Goal: Task Accomplishment & Management: Manage account settings

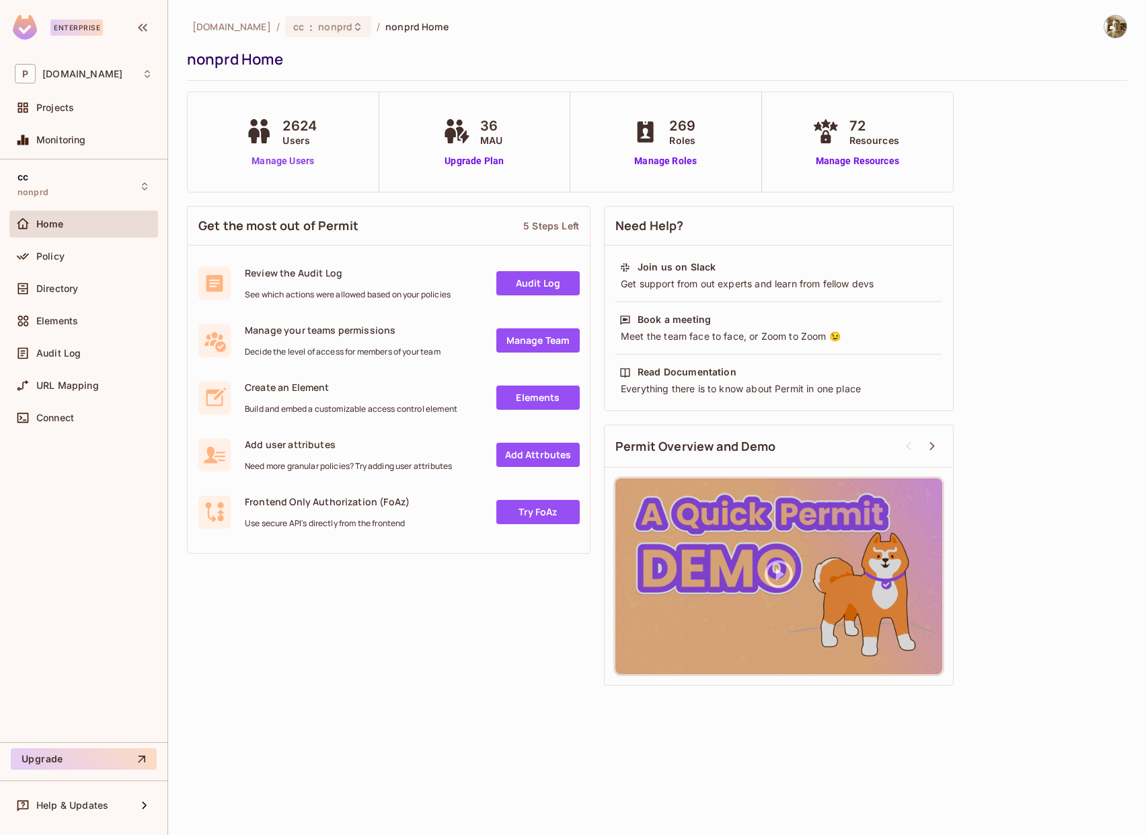
click at [300, 161] on link "Manage Users" at bounding box center [282, 161] width 81 height 14
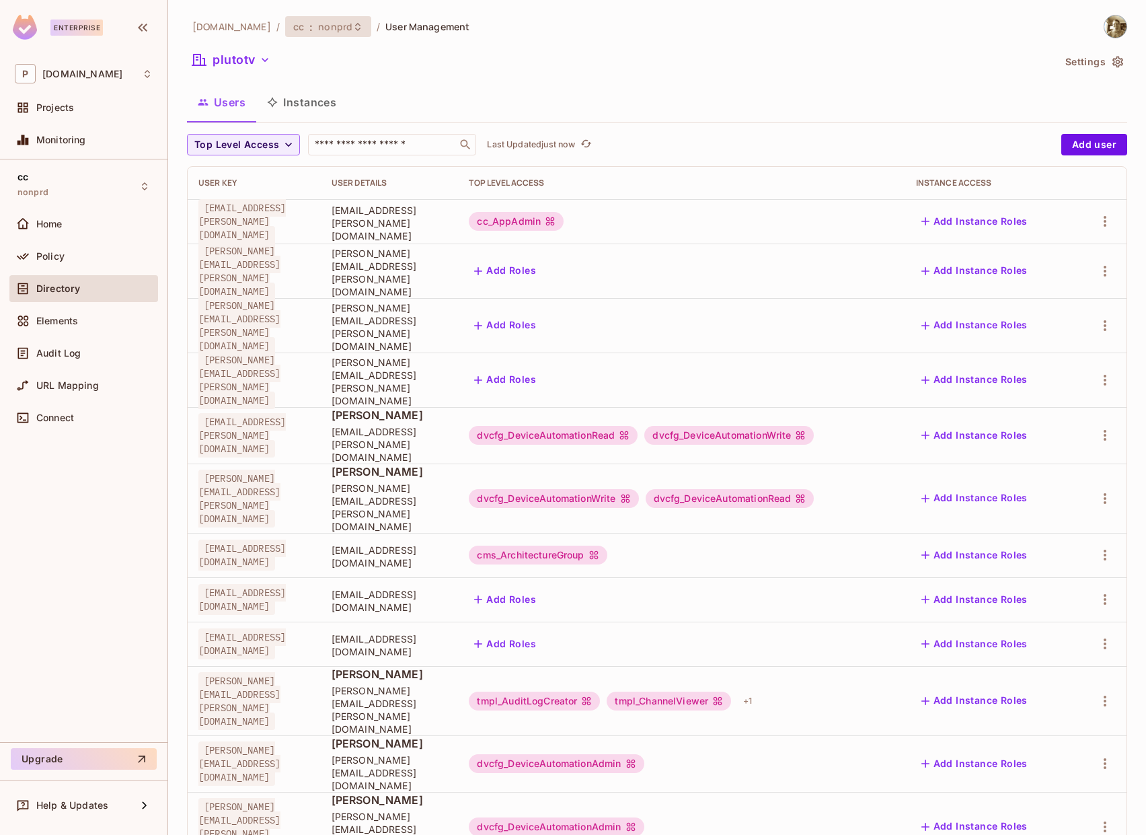
click at [318, 26] on span "nonprd" at bounding box center [335, 26] width 34 height 13
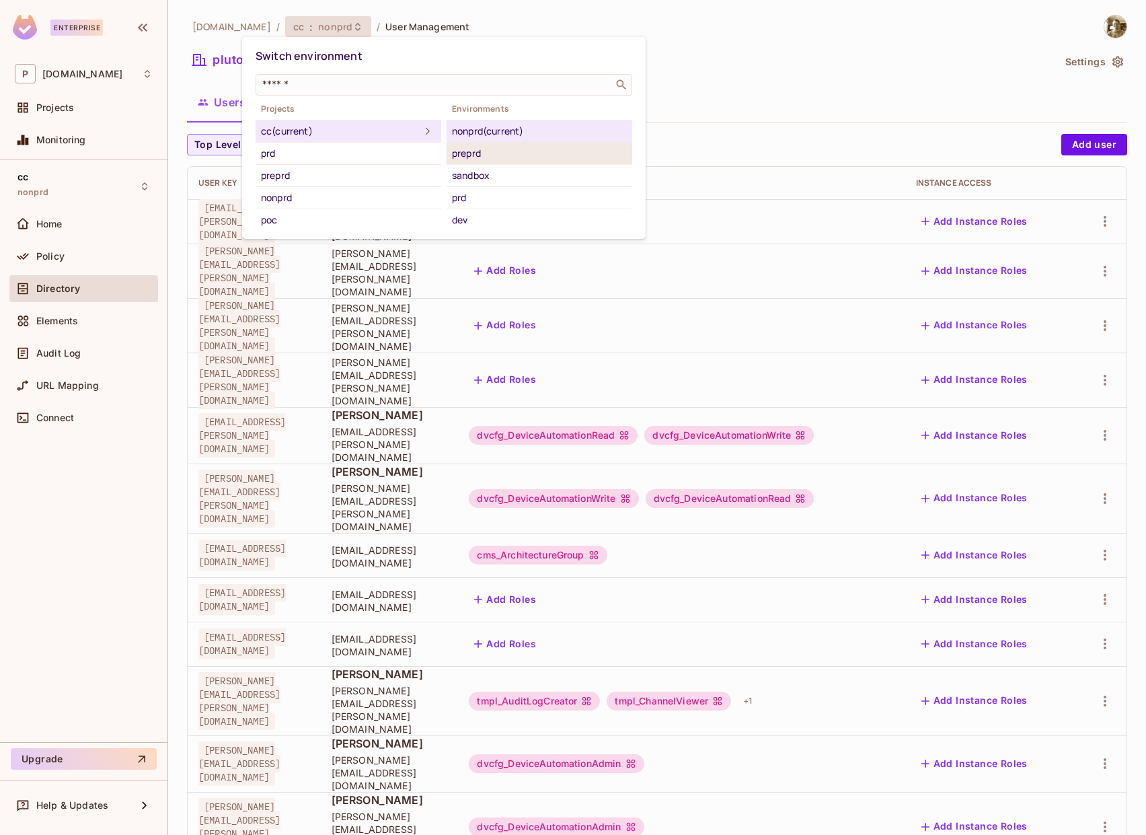
click at [498, 150] on div "preprd" at bounding box center [539, 153] width 175 height 16
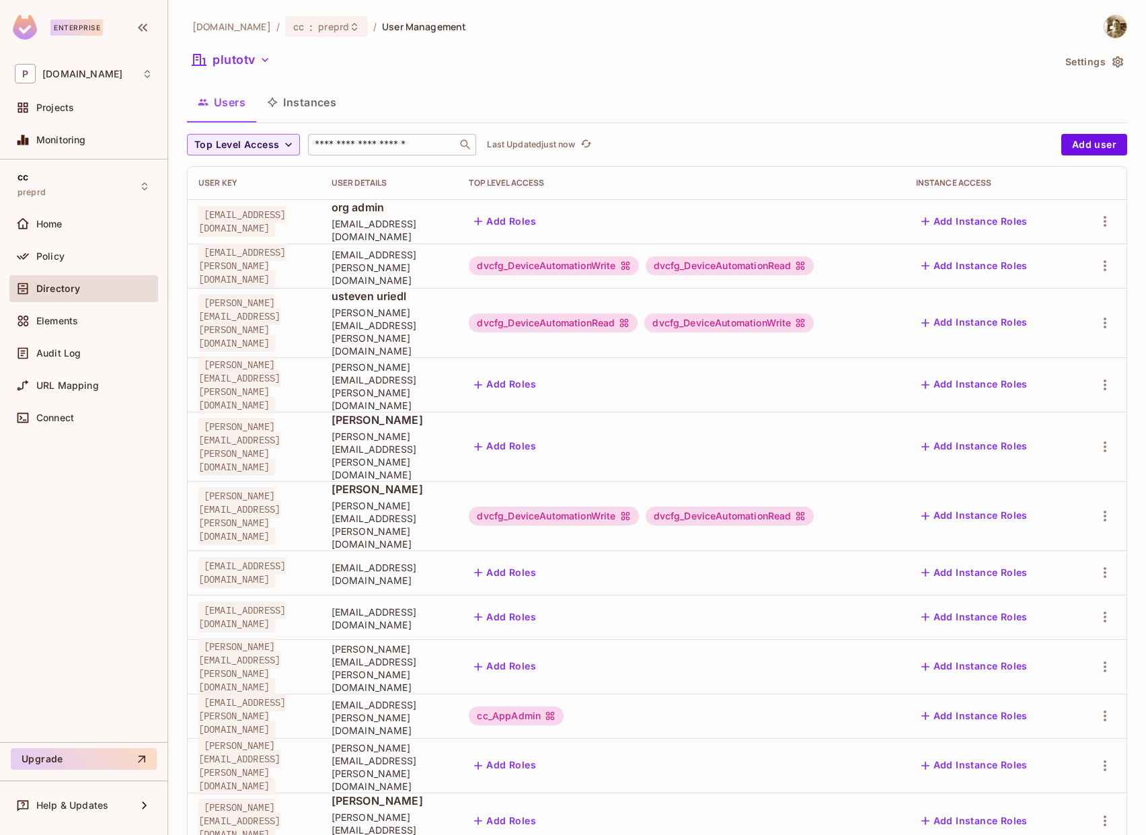
click at [403, 139] on input "text" at bounding box center [382, 144] width 141 height 13
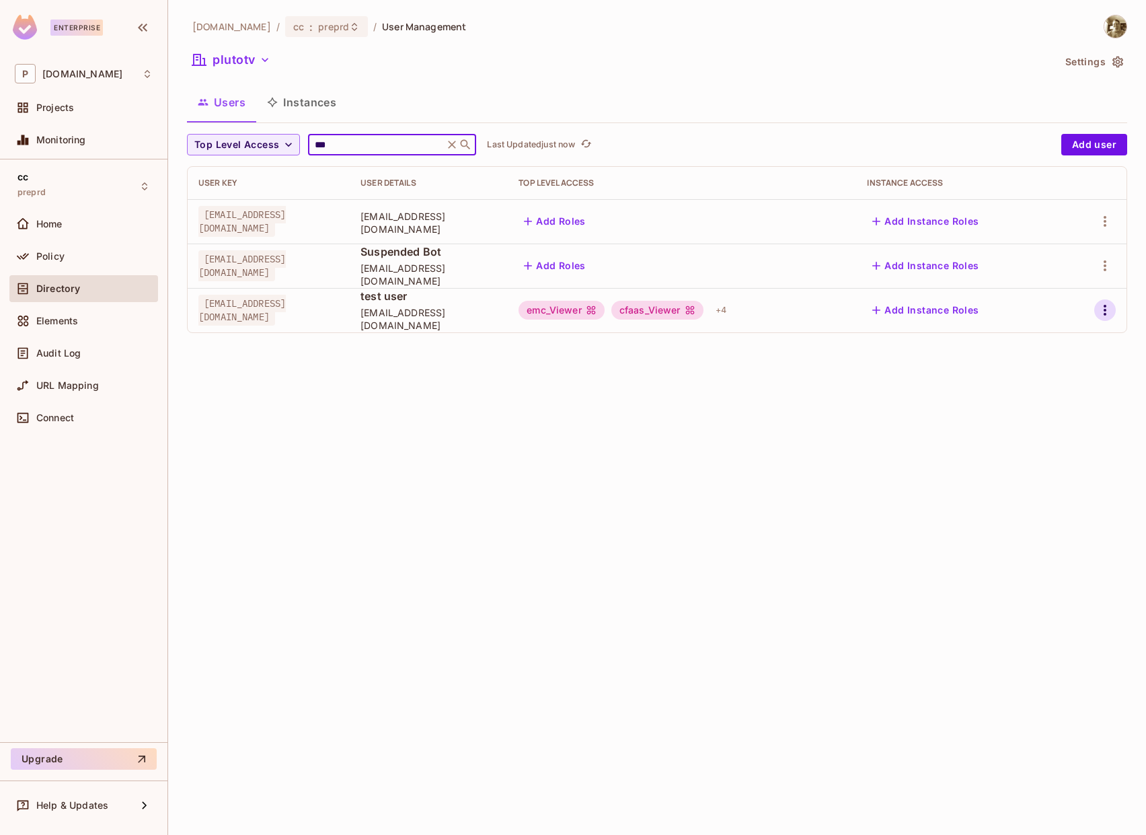
type input "***"
click at [1102, 307] on icon "button" at bounding box center [1105, 310] width 16 height 16
click at [1034, 370] on div "Edit Attributes" at bounding box center [1058, 370] width 67 height 13
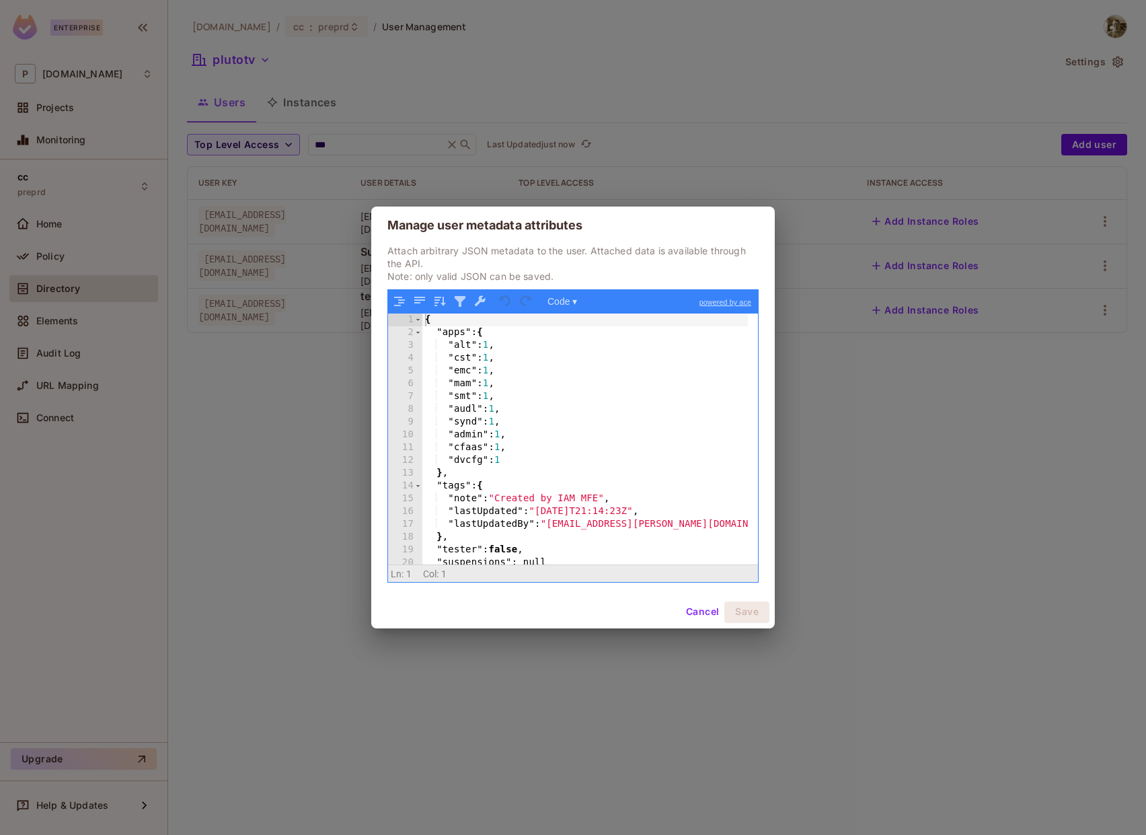
scroll to position [18, 0]
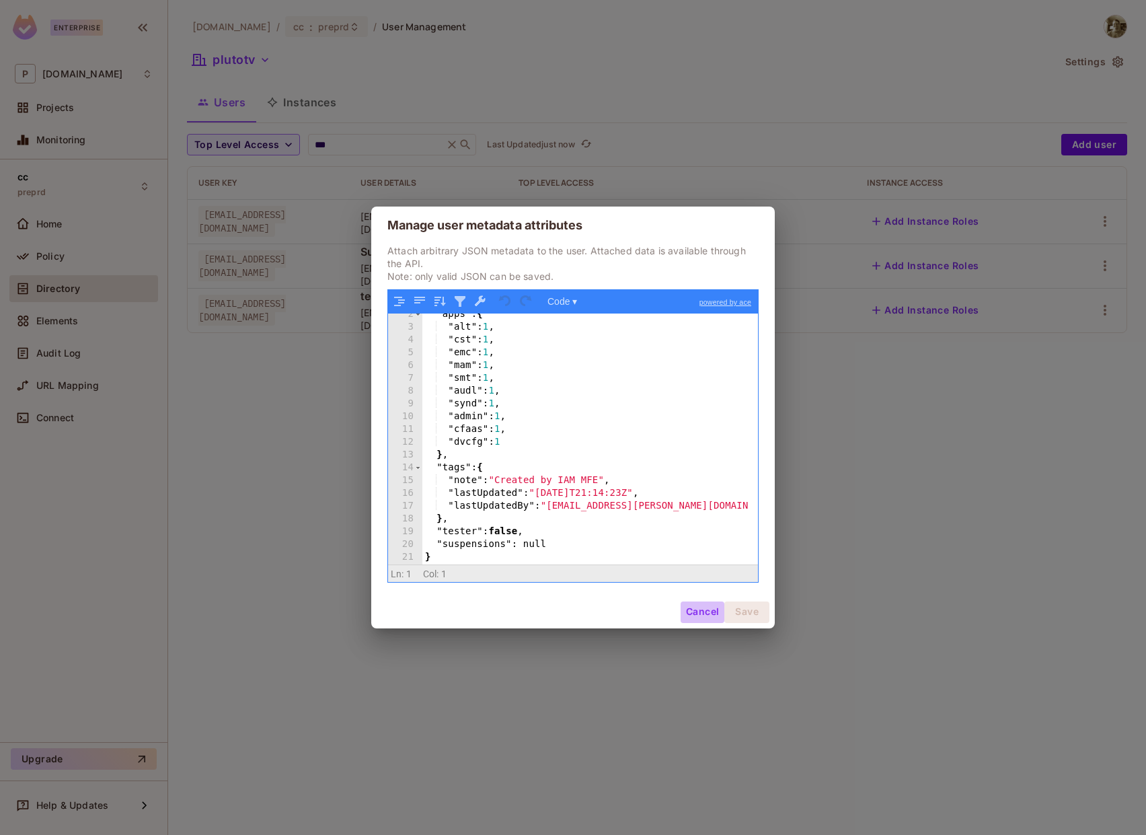
click at [700, 609] on button "Cancel" at bounding box center [703, 612] width 44 height 22
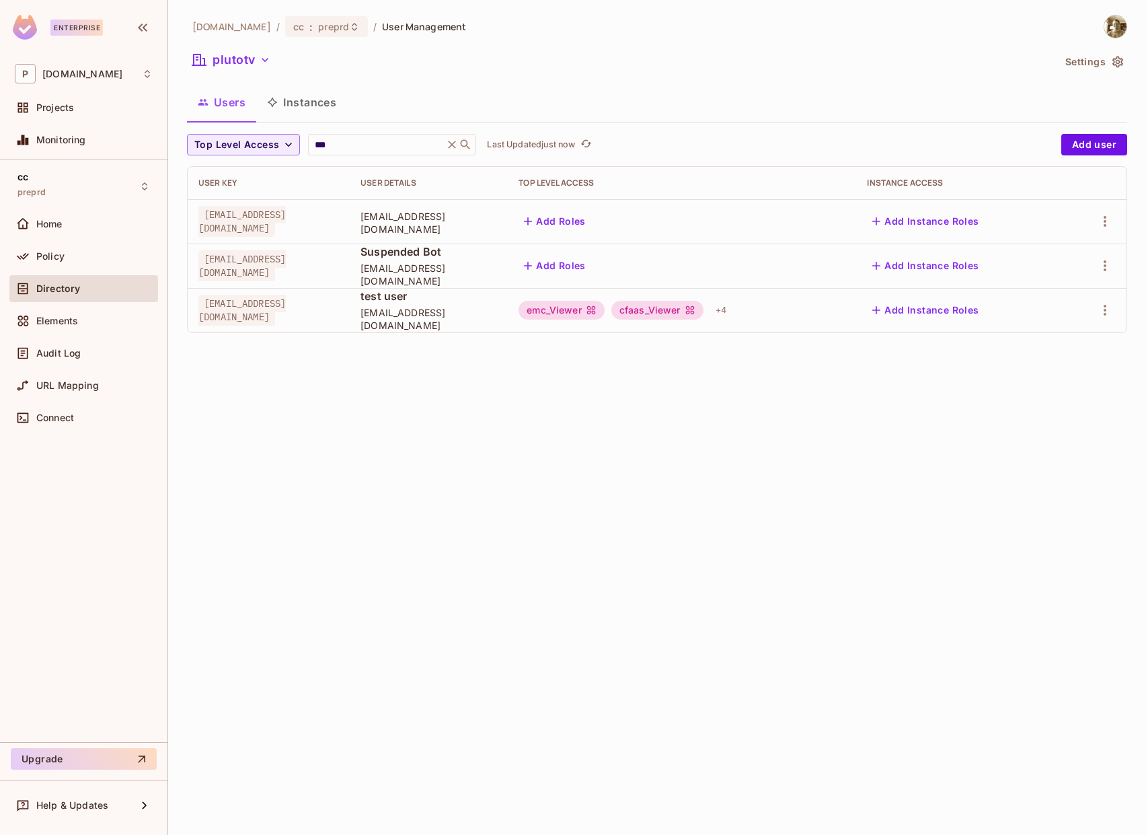
click at [884, 532] on div "pluto.tv / cc : preprd / User Management plutotv Settings Users Instances Top L…" at bounding box center [657, 417] width 978 height 835
click at [1054, 428] on div "pluto.tv / cc : preprd / User Management plutotv Settings Users Instances Top L…" at bounding box center [657, 417] width 978 height 835
